Goal: Transaction & Acquisition: Purchase product/service

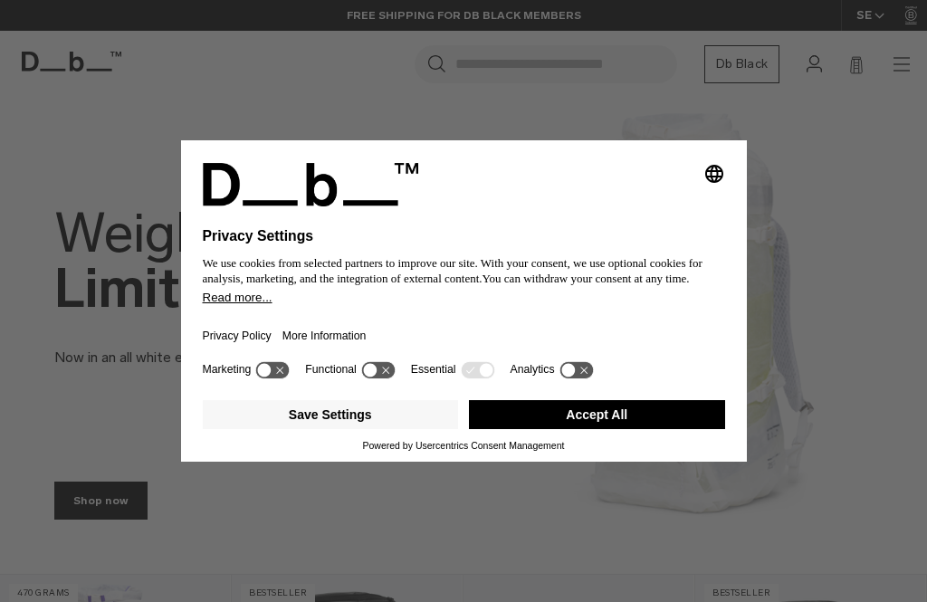
click at [652, 425] on button "Accept All" at bounding box center [597, 414] width 256 height 29
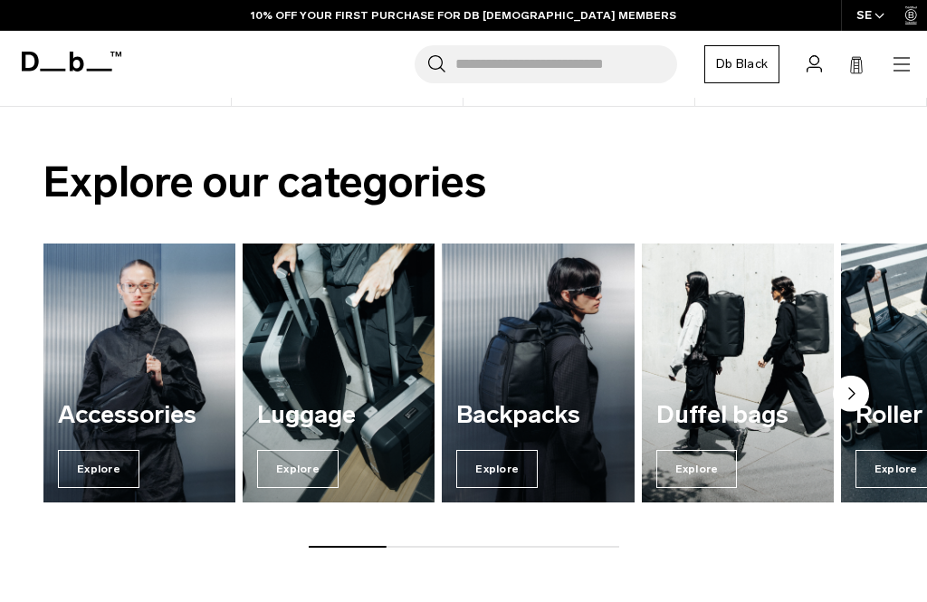
scroll to position [889, 0]
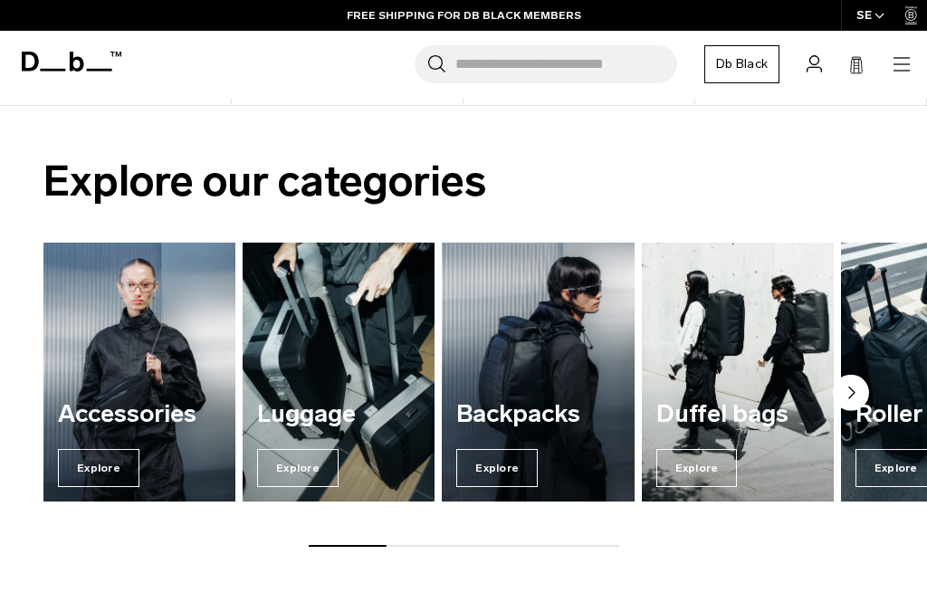
click at [521, 471] on span "Explore" at bounding box center [496, 468] width 81 height 38
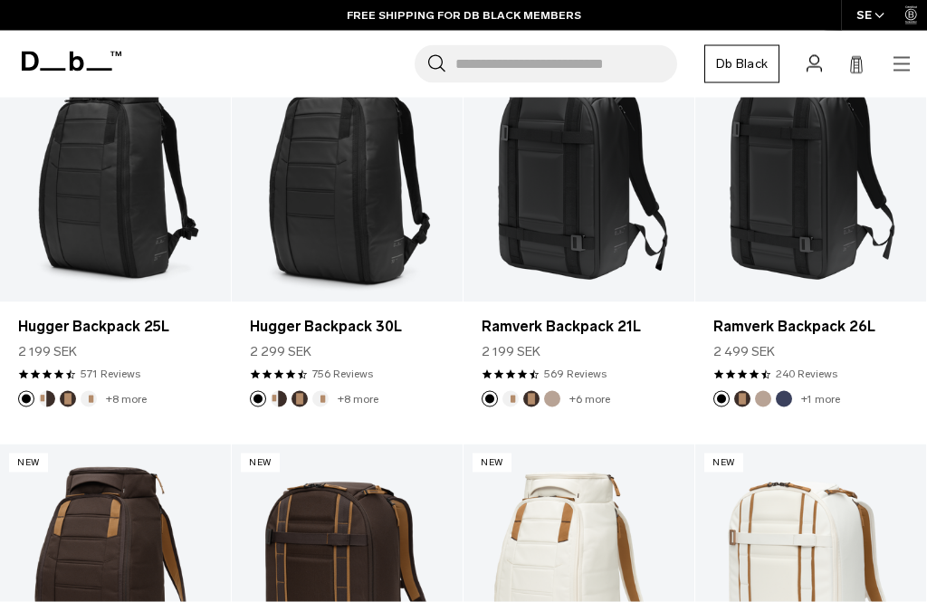
scroll to position [356, 0]
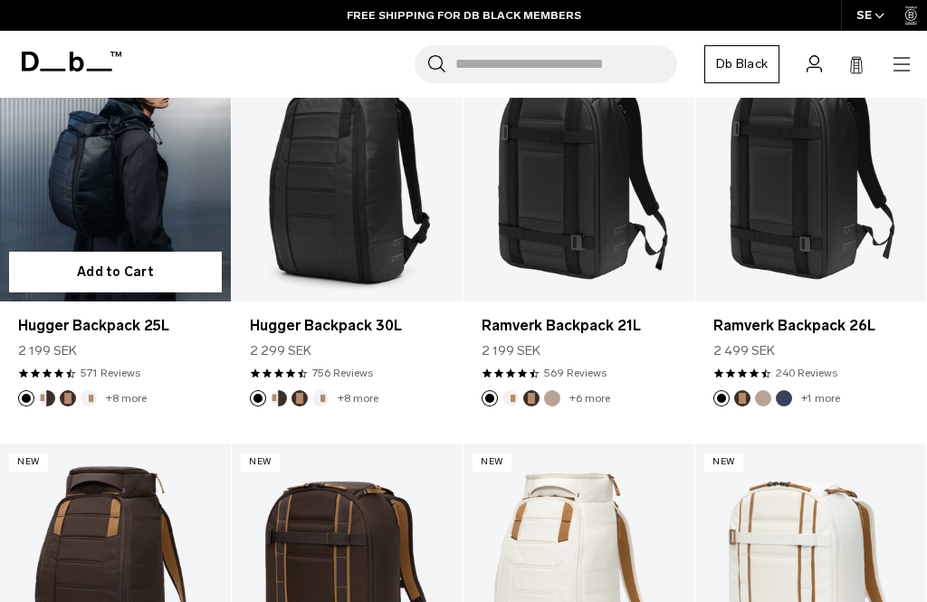
click at [153, 179] on link "Hugger Backpack 25L" at bounding box center [115, 173] width 231 height 256
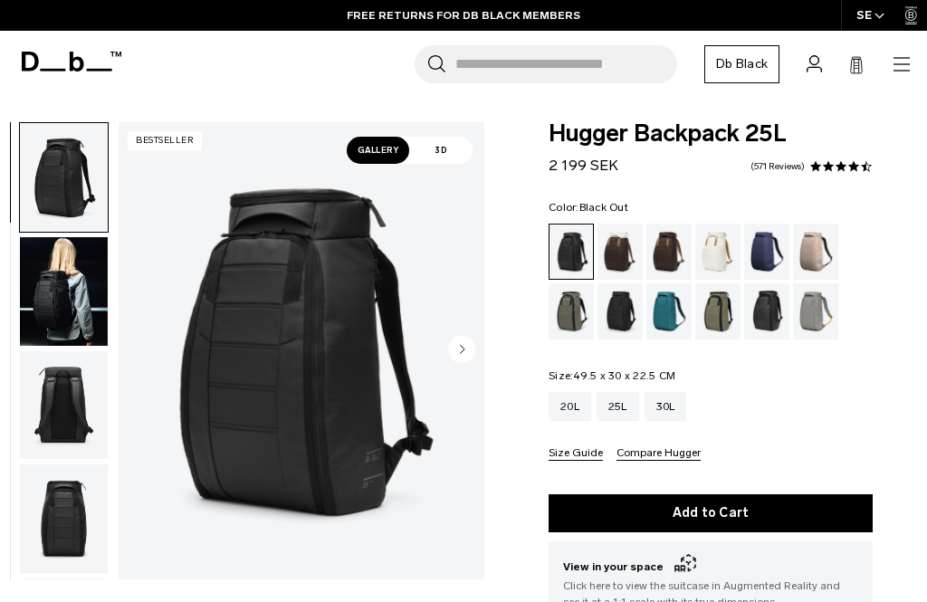
click at [783, 517] on button "Add to Cart" at bounding box center [711, 513] width 324 height 38
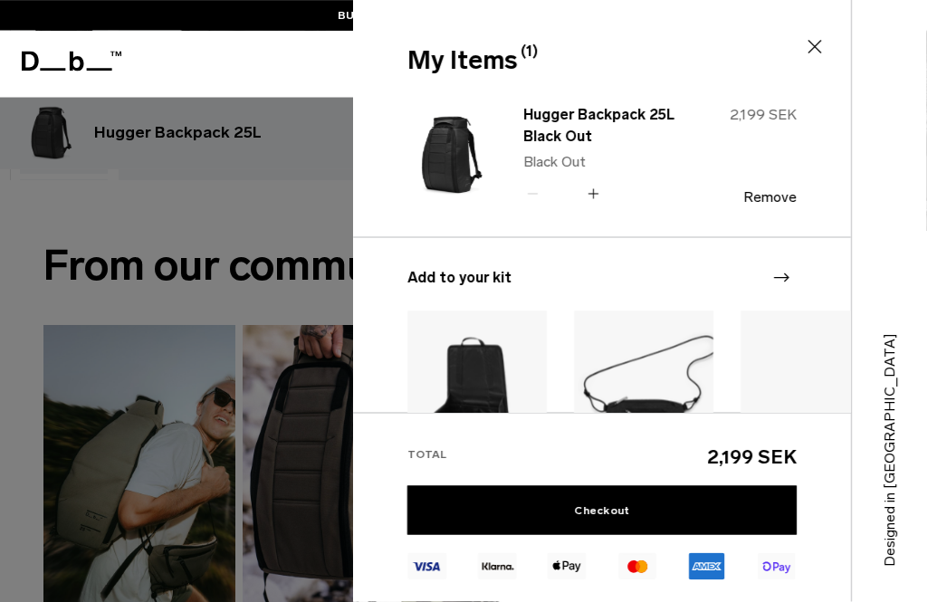
scroll to position [766, 0]
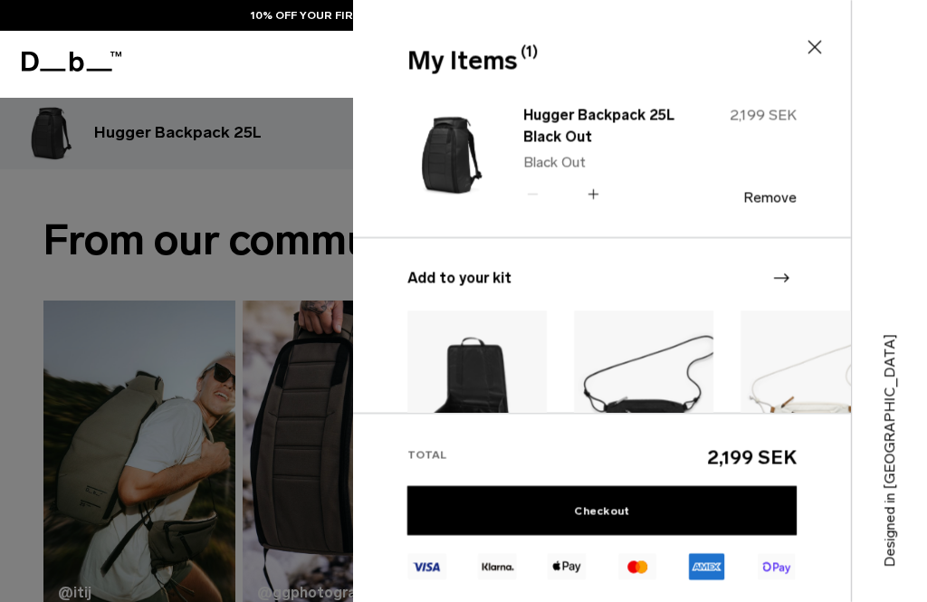
click at [632, 535] on link "Checkout" at bounding box center [601, 510] width 389 height 49
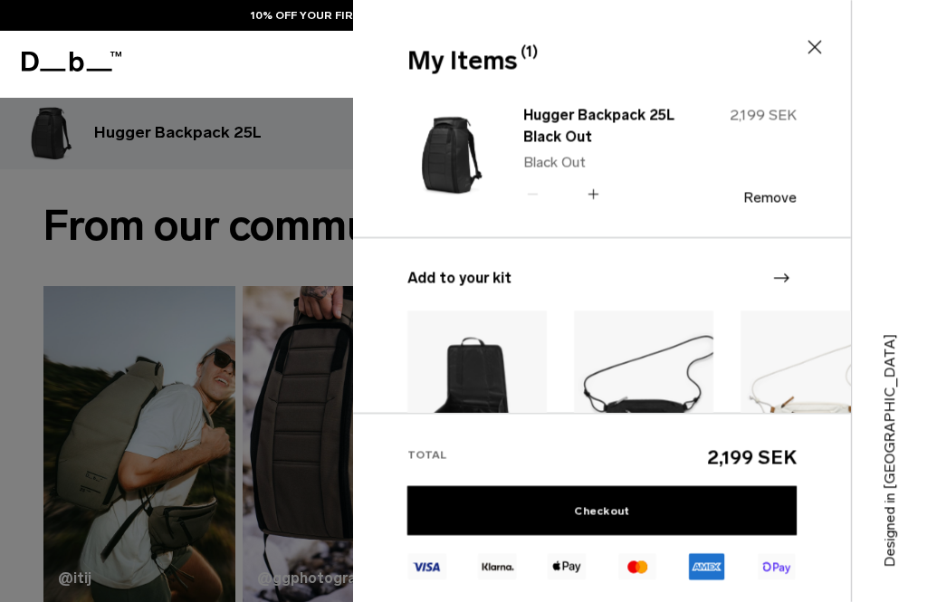
scroll to position [824, 0]
